Goal: Find specific page/section: Find specific page/section

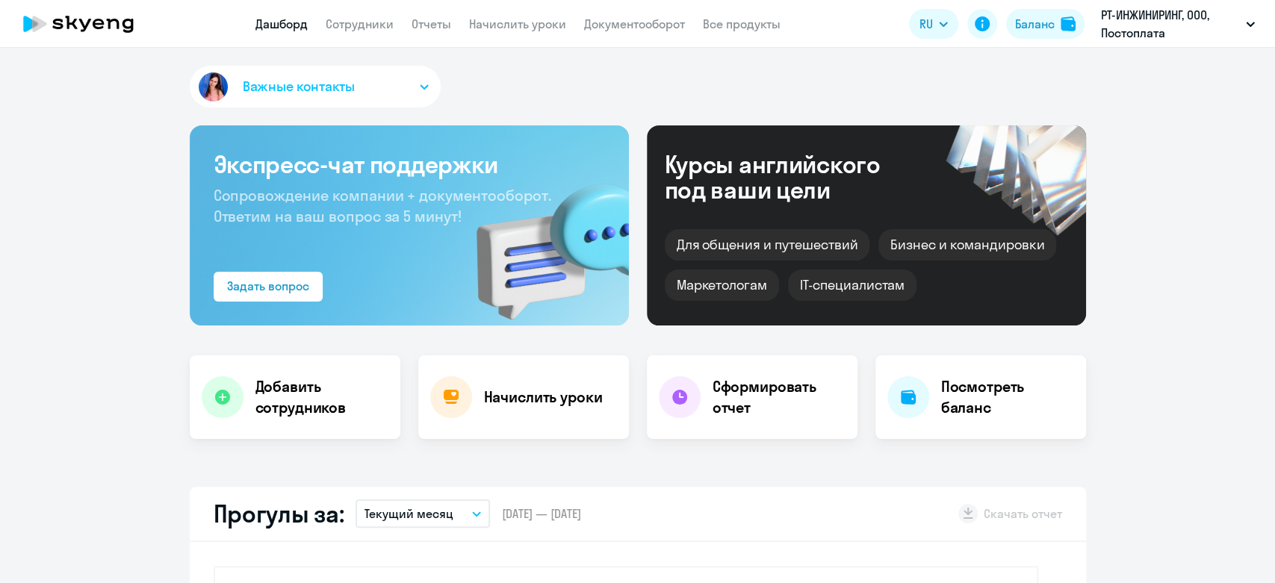
click at [744, 13] on app-header "Дашборд Сотрудники Отчеты Начислить уроки Документооборот Все продукты Дашборд …" at bounding box center [637, 24] width 1275 height 48
click at [743, 22] on link "Все продукты" at bounding box center [742, 23] width 78 height 15
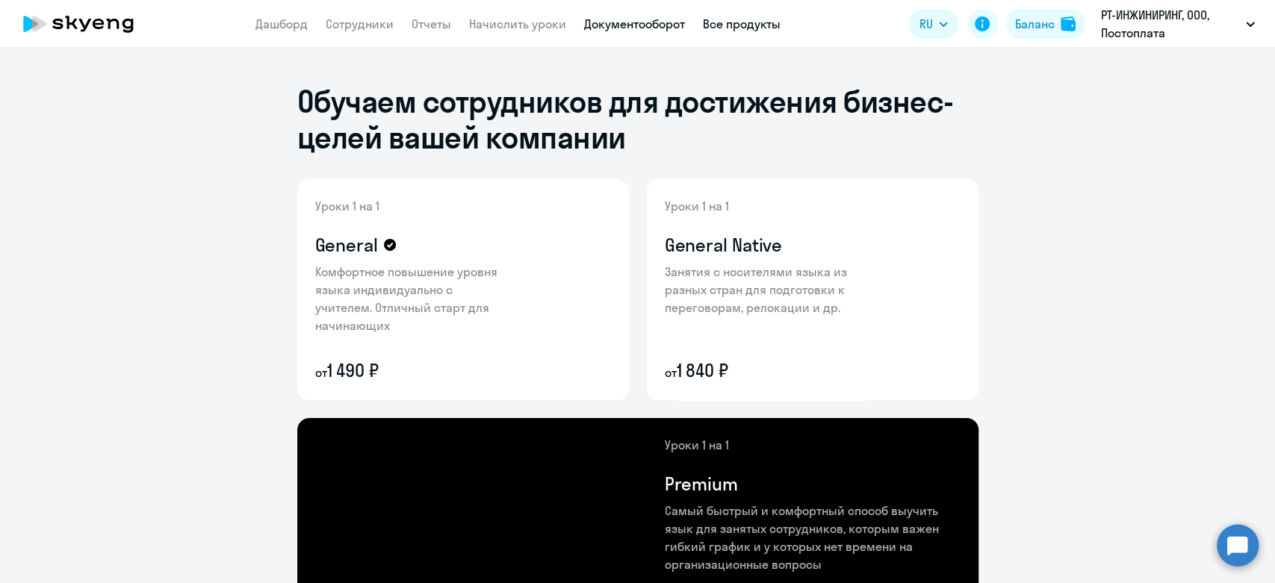
click at [650, 17] on link "Документооборот" at bounding box center [634, 23] width 101 height 15
